Goal: Information Seeking & Learning: Learn about a topic

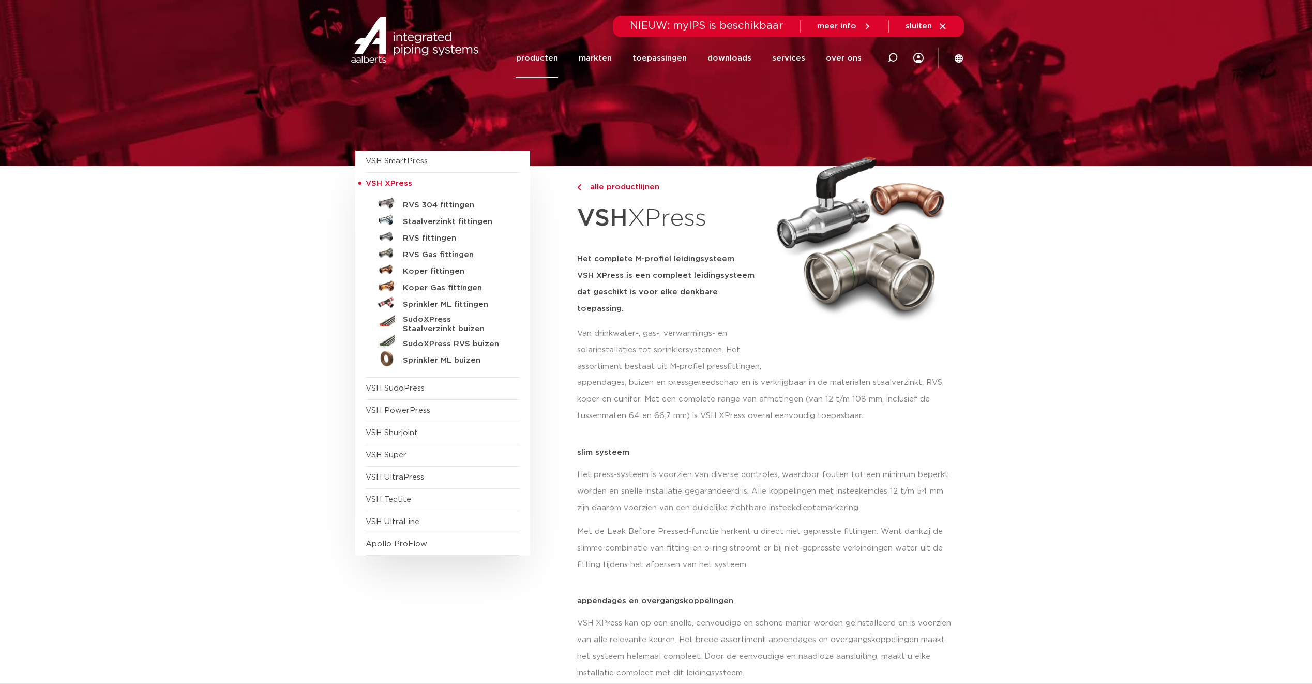
click at [466, 199] on link "RVS 304 fittingen" at bounding box center [443, 203] width 154 height 17
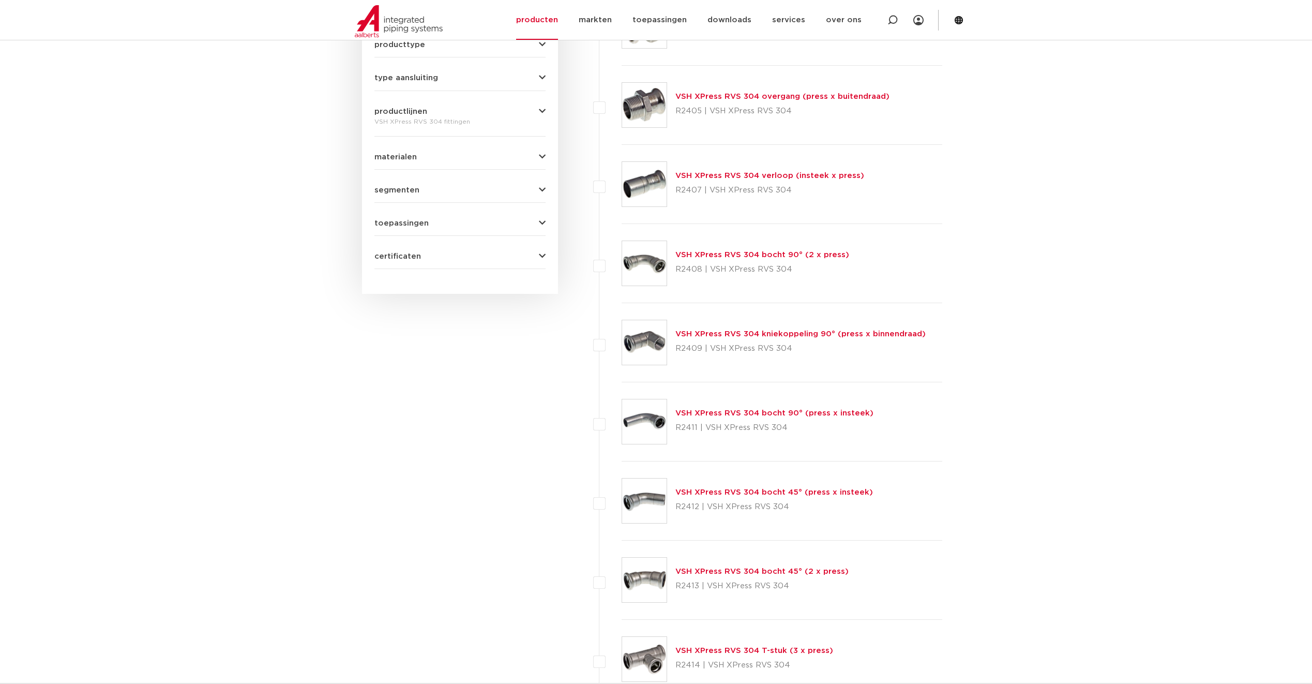
scroll to position [251, 0]
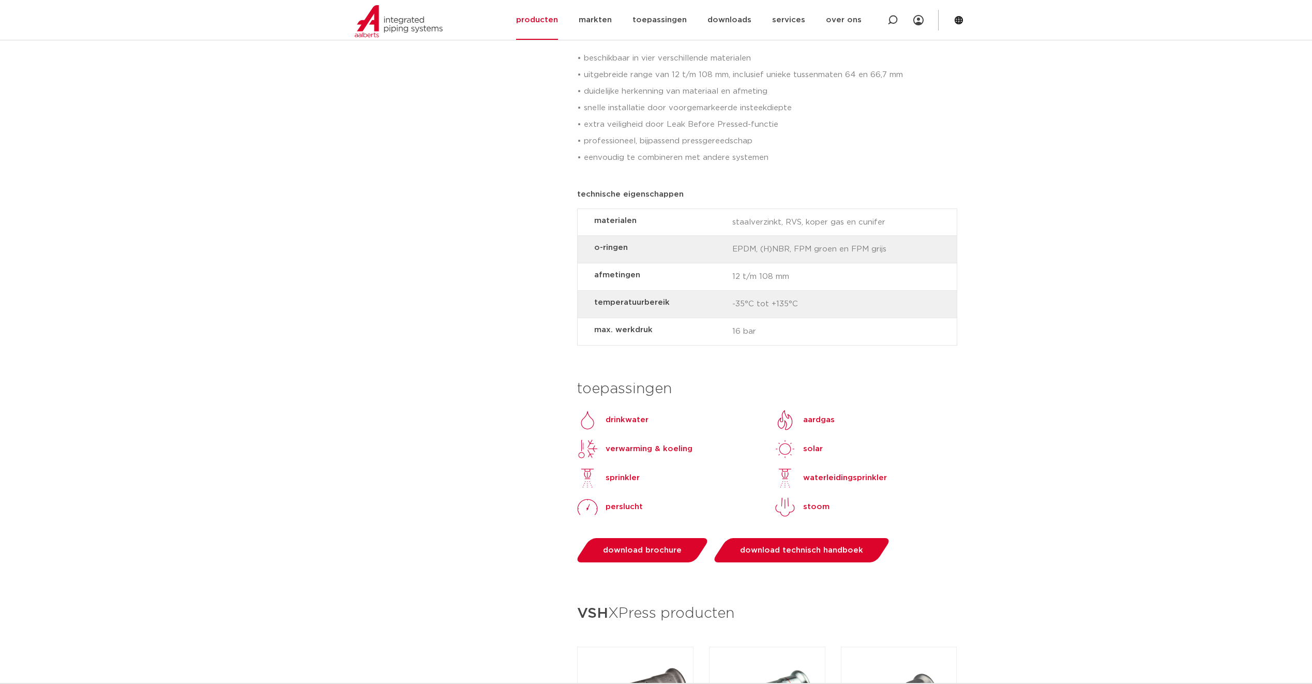
scroll to position [724, 0]
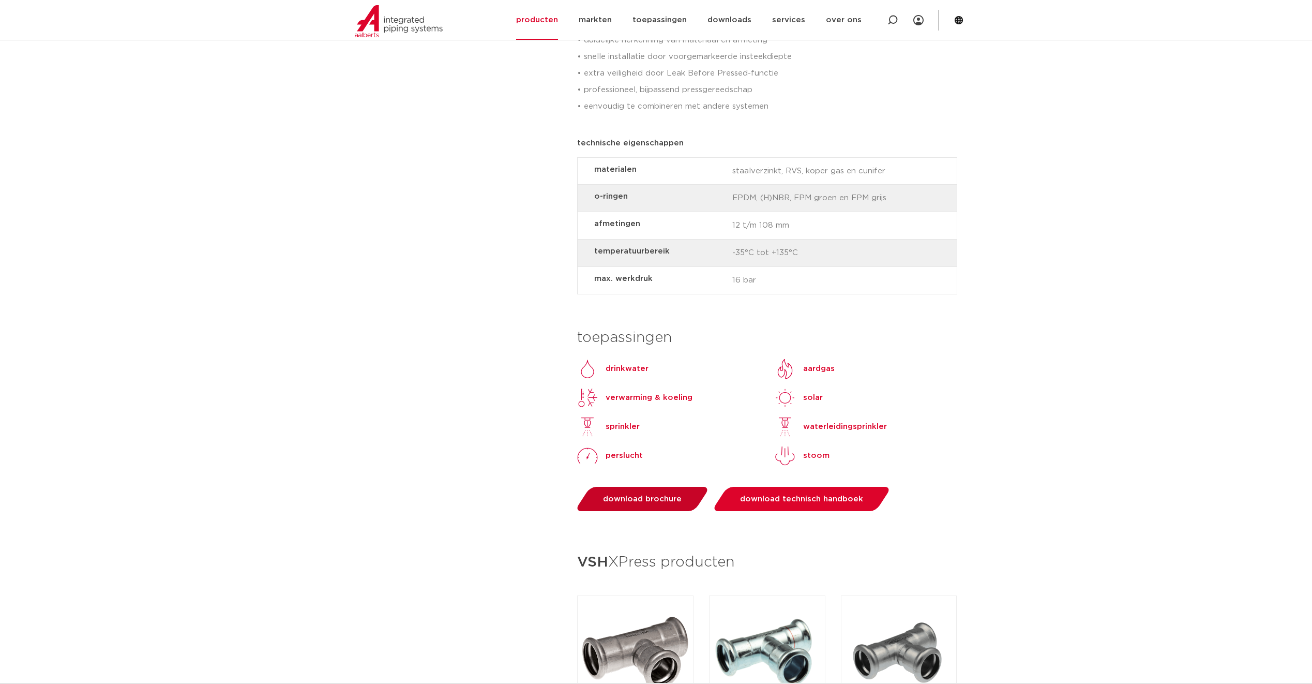
click at [650, 495] on span "download brochure" at bounding box center [642, 499] width 79 height 8
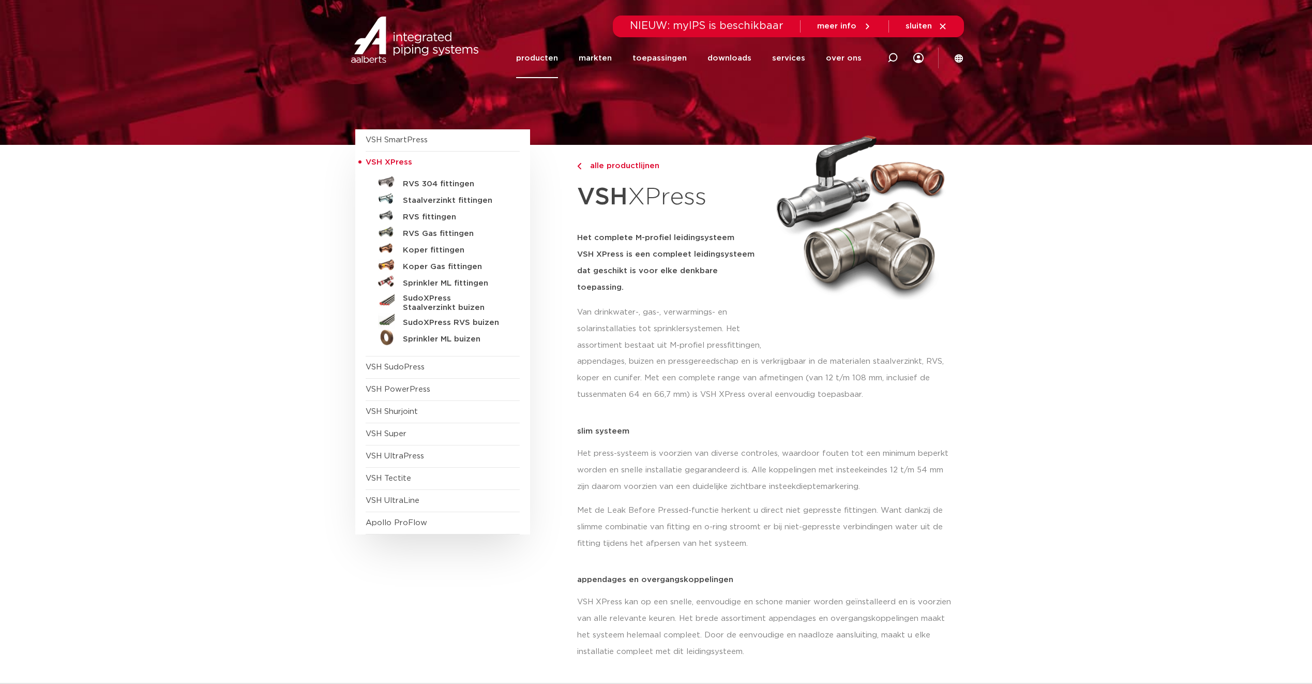
scroll to position [0, 0]
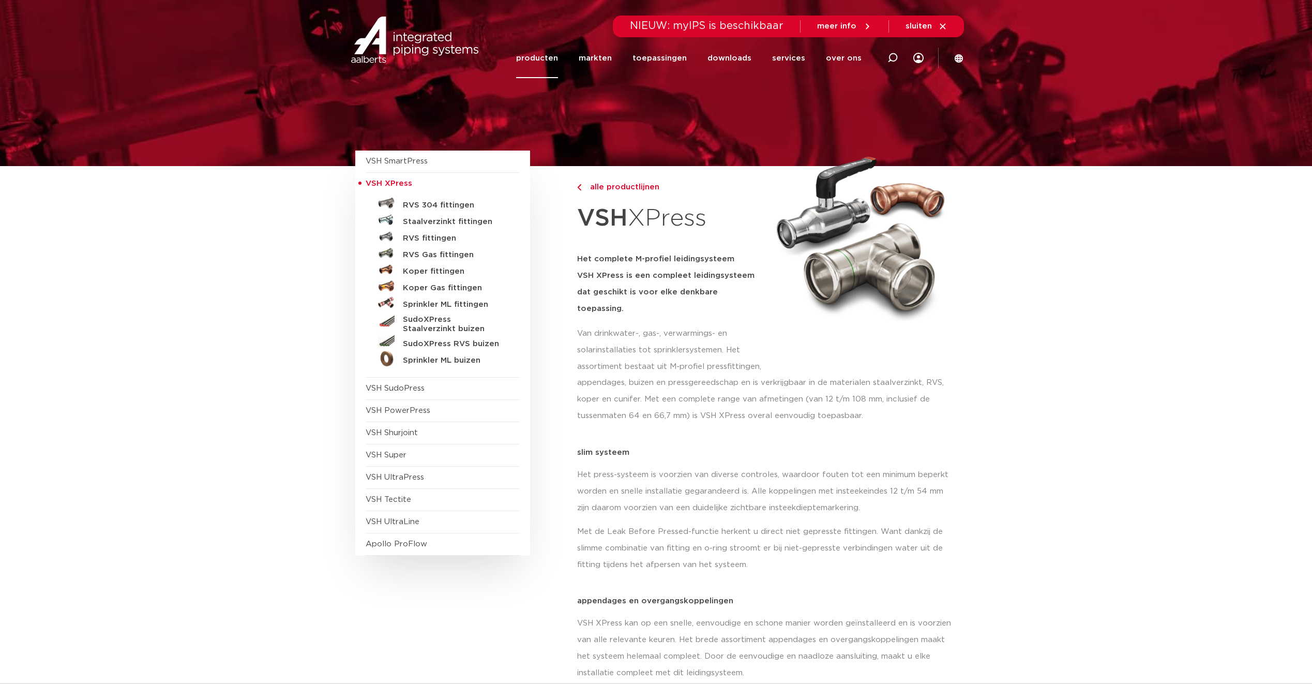
click at [556, 59] on link "producten" at bounding box center [537, 58] width 42 height 40
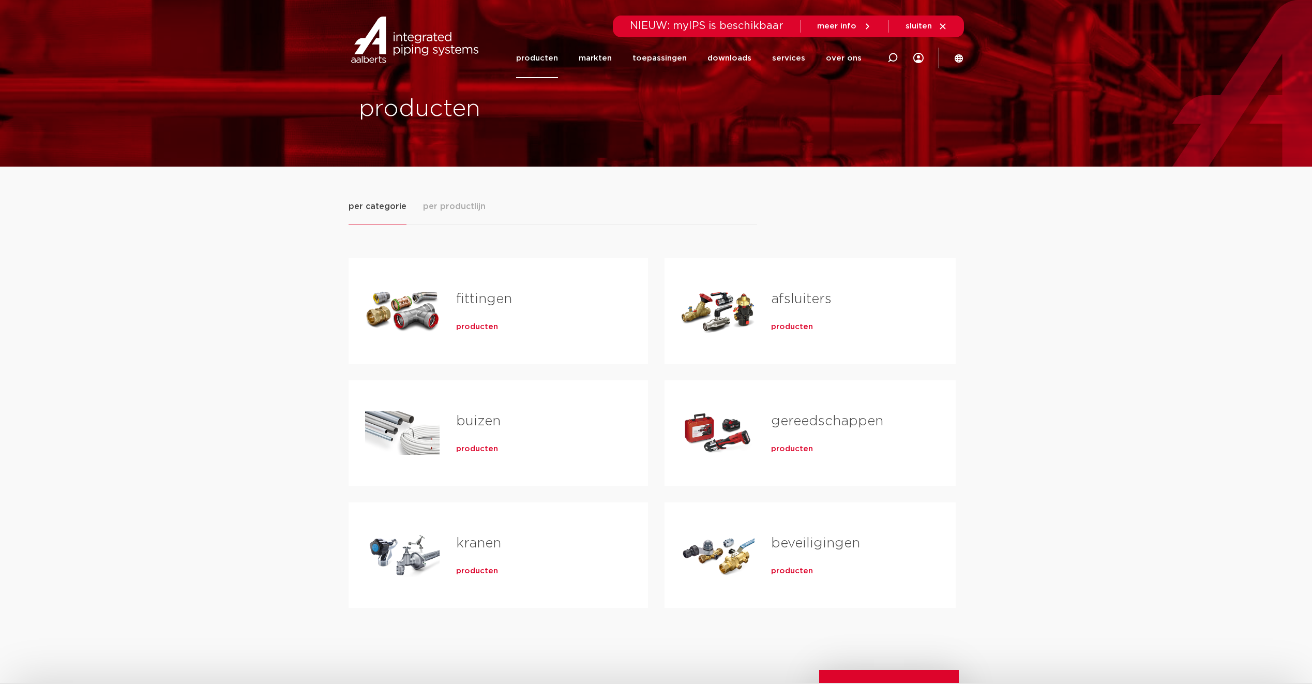
click at [467, 568] on span "producten" at bounding box center [477, 571] width 42 height 10
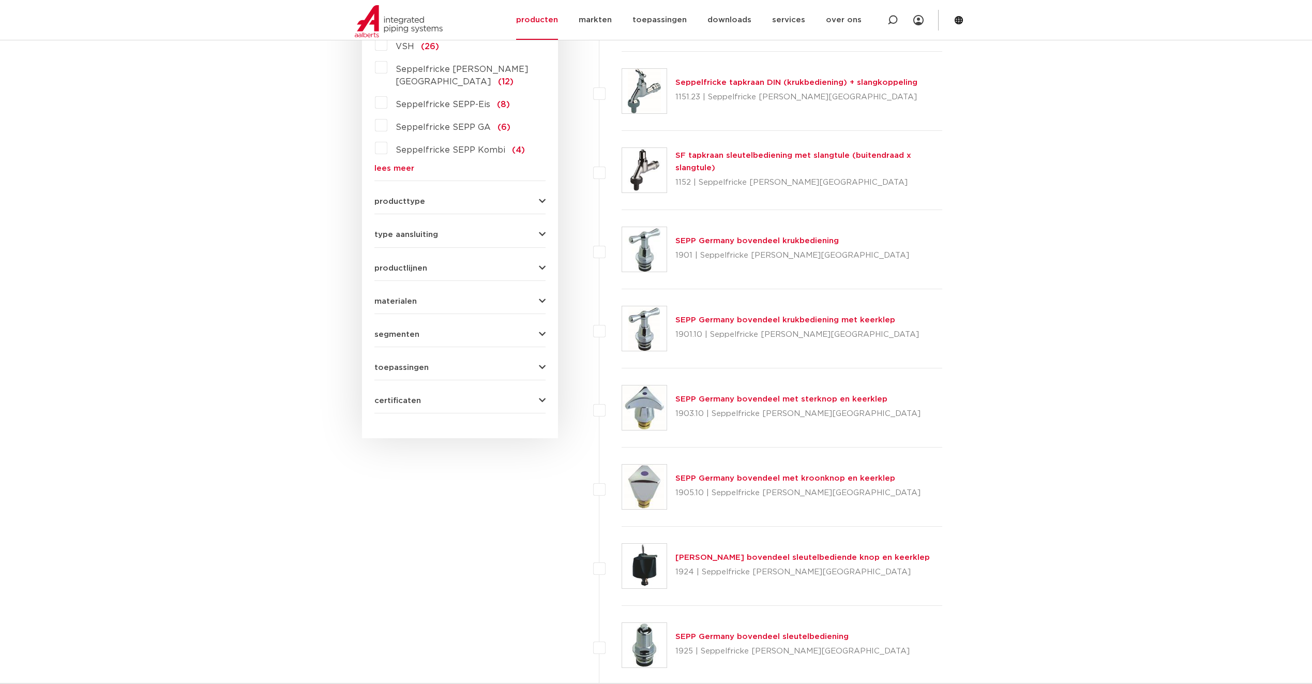
scroll to position [147, 0]
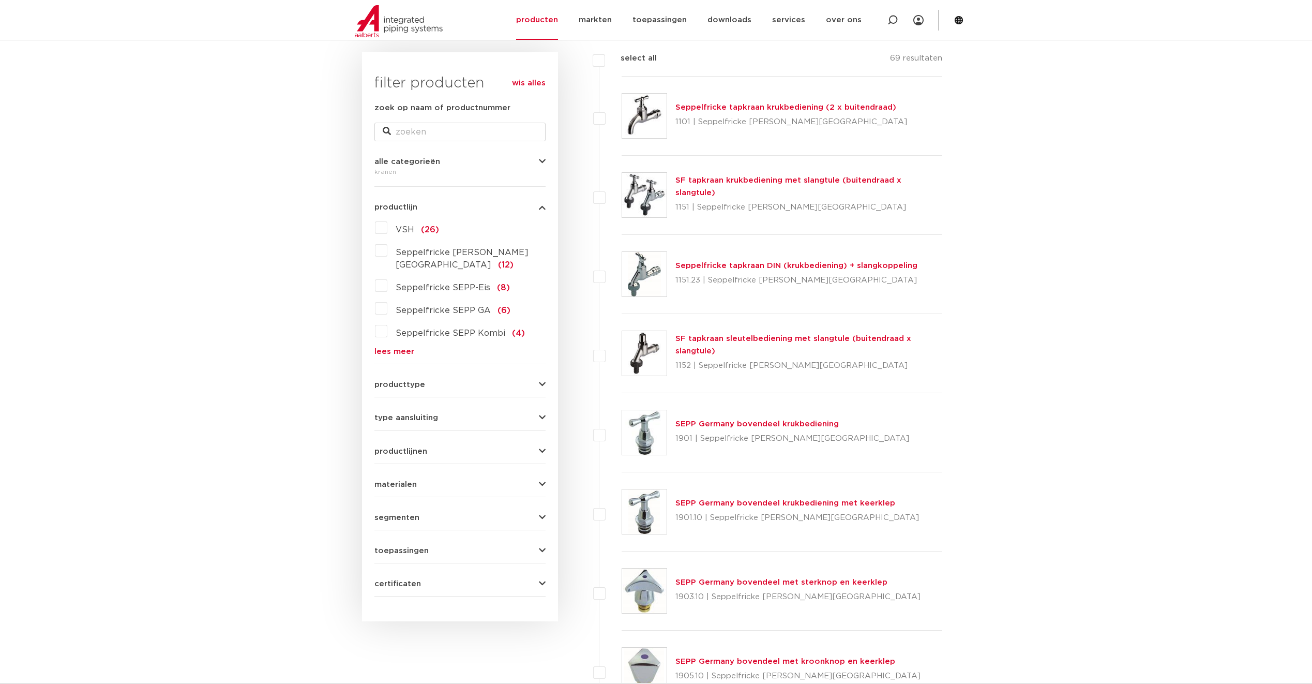
click at [527, 381] on button "producttype" at bounding box center [459, 385] width 171 height 8
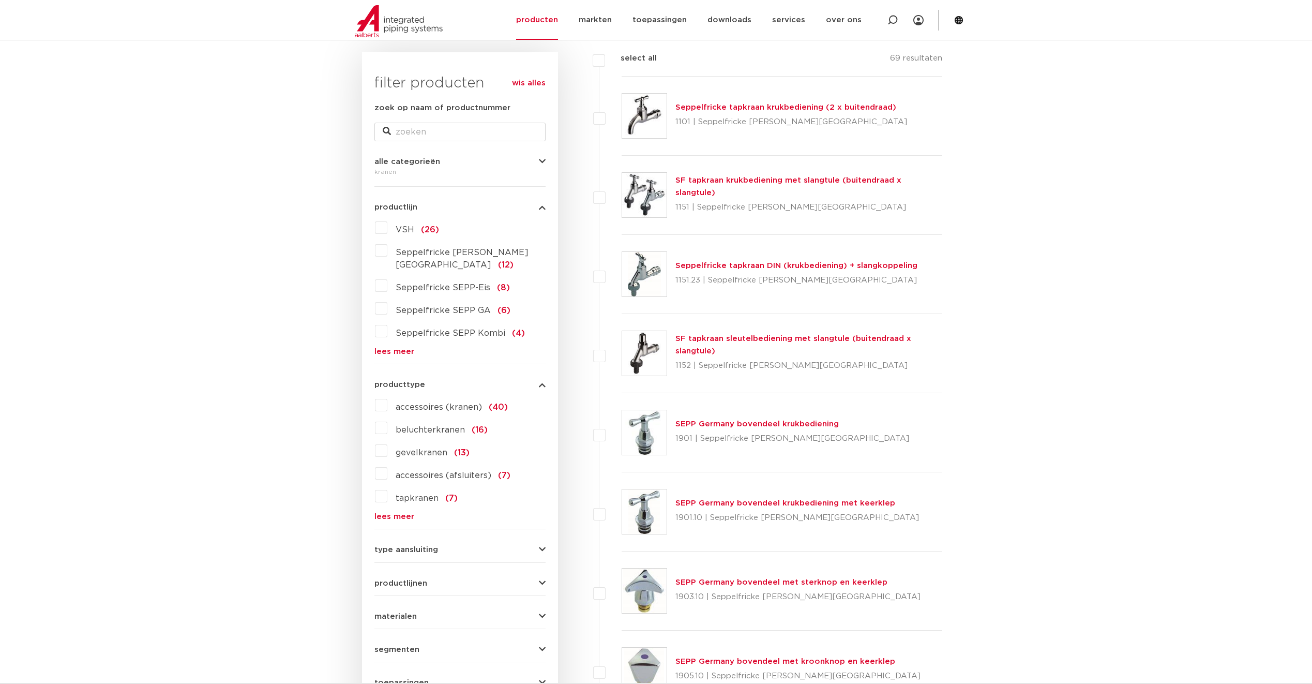
click at [399, 512] on link "lees meer" at bounding box center [459, 516] width 171 height 8
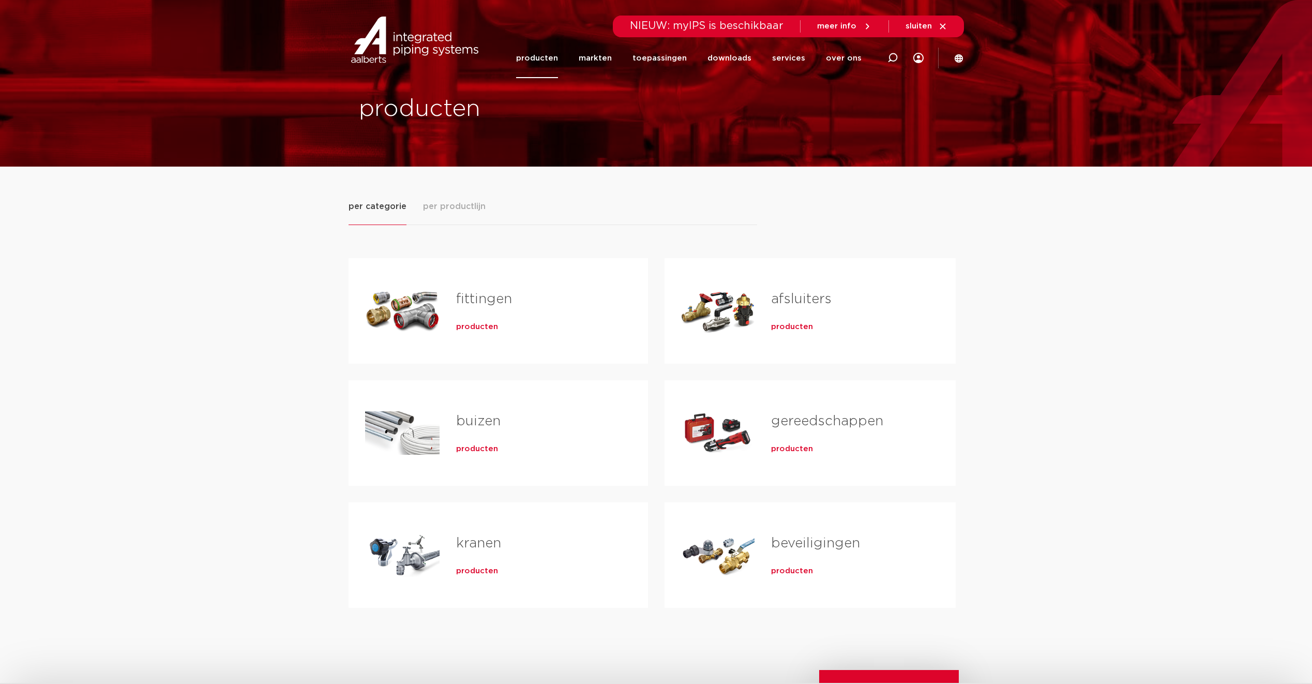
click at [473, 331] on span "producten" at bounding box center [477, 327] width 42 height 10
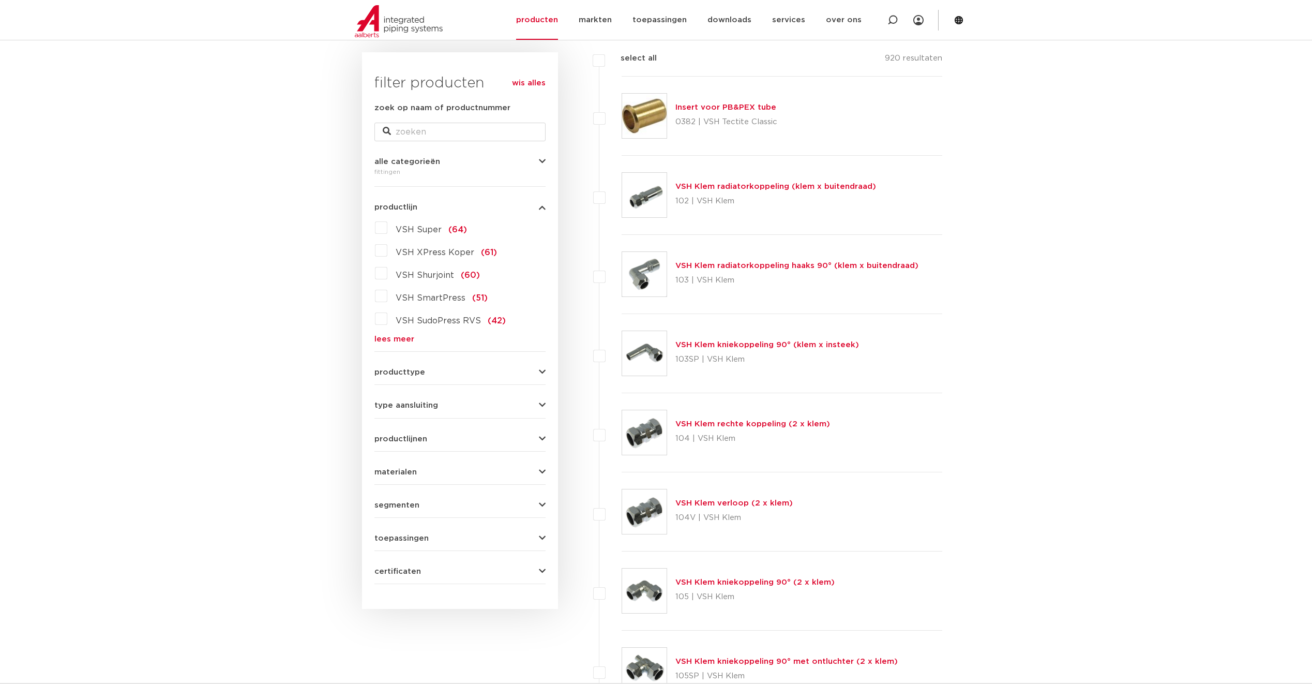
click at [449, 365] on div "producttype demontabel (179) meerdelig (62) accessoires (fittings) (49) voordee…" at bounding box center [459, 368] width 171 height 16
click at [426, 370] on button "producttype" at bounding box center [459, 372] width 171 height 8
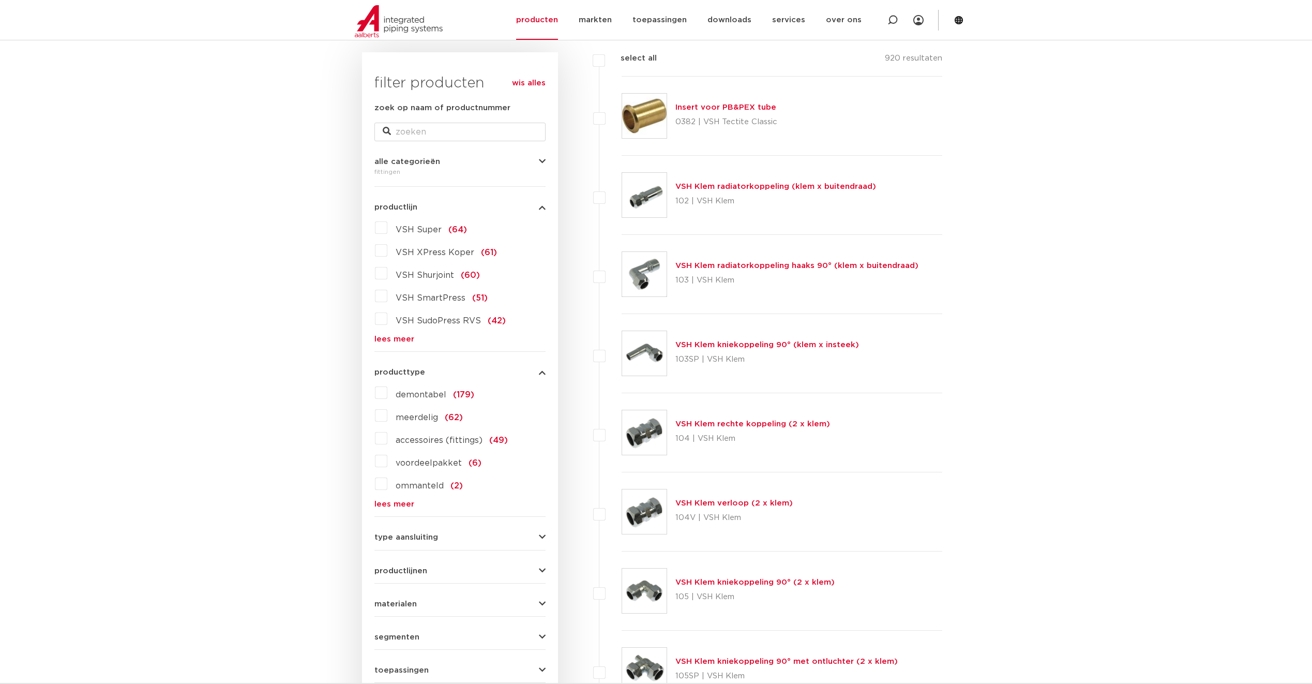
click at [395, 503] on link "lees meer" at bounding box center [459, 504] width 171 height 8
click at [387, 420] on label "meerdelig (62)" at bounding box center [424, 415] width 75 height 17
click at [0, 0] on input "meerdelig (62)" at bounding box center [0, 0] width 0 height 0
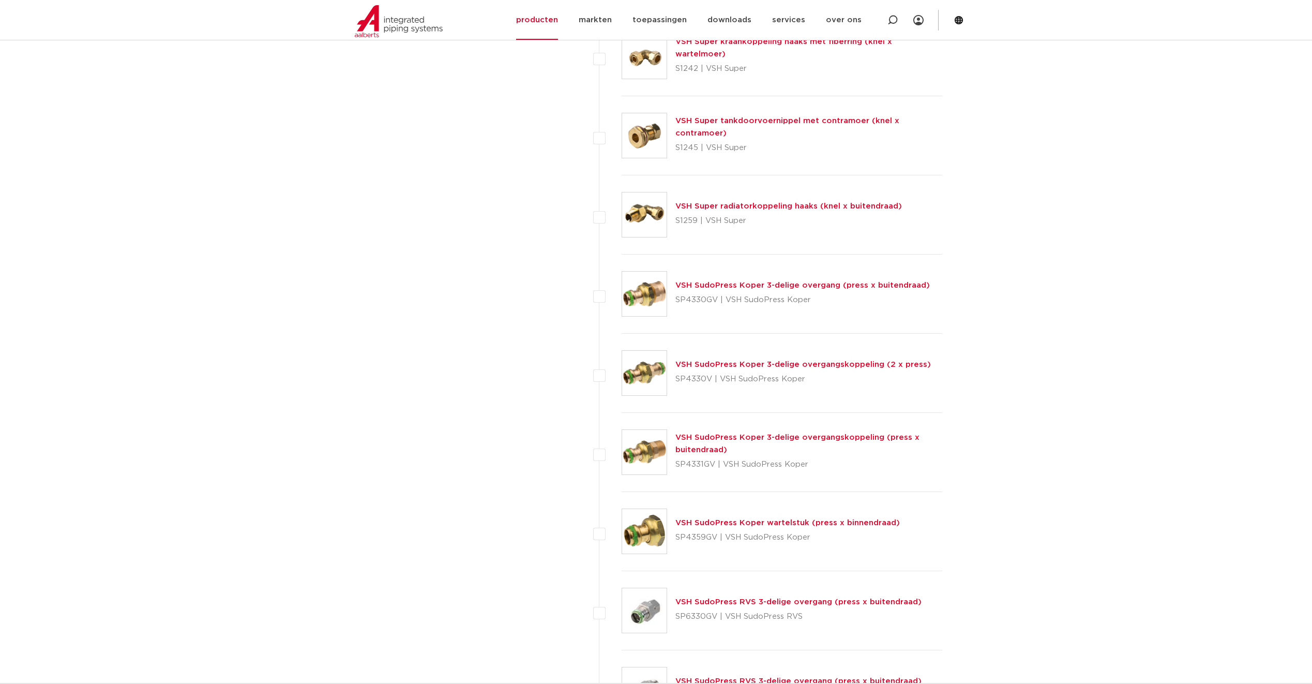
scroll to position [4026, 0]
